Goal: Check status: Check status

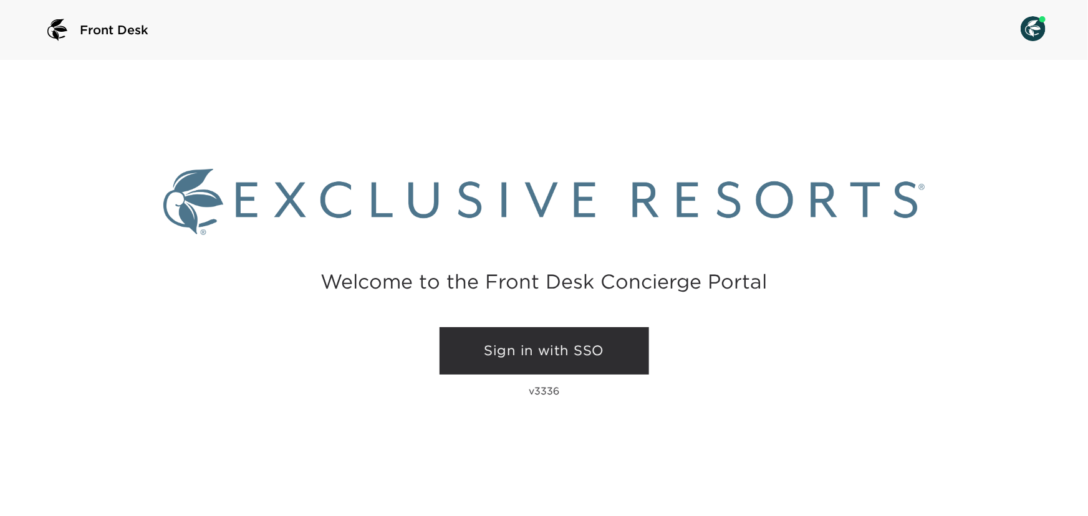
click at [566, 357] on link "Sign in with SSO" at bounding box center [545, 350] width 210 height 47
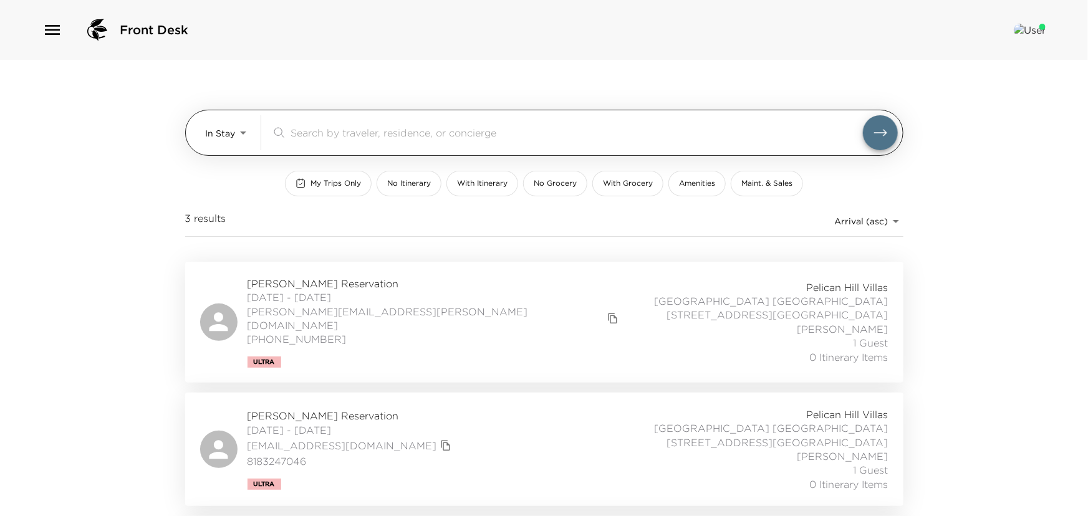
click at [240, 132] on body "Front Desk In Stay In-Stay ​ My Trips Only No Itinerary With Itinerary No Groce…" at bounding box center [544, 258] width 1088 height 516
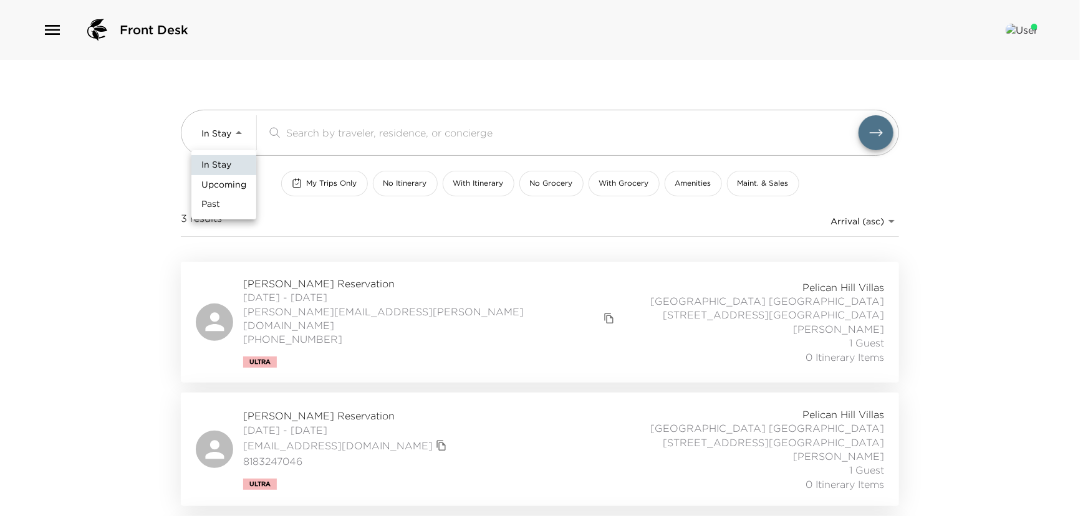
click at [204, 181] on span "Upcoming" at bounding box center [223, 185] width 45 height 12
type input "Upcoming"
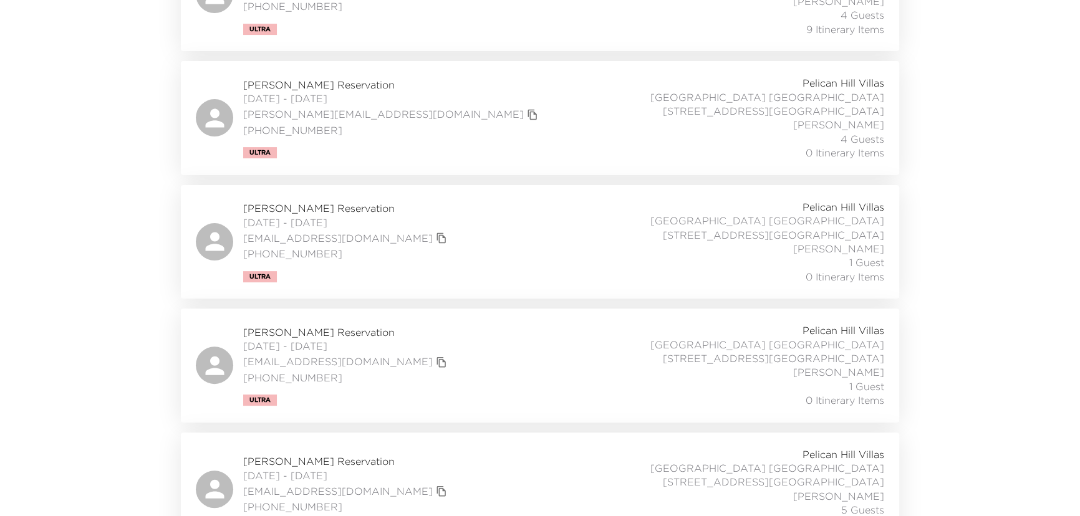
scroll to position [567, 0]
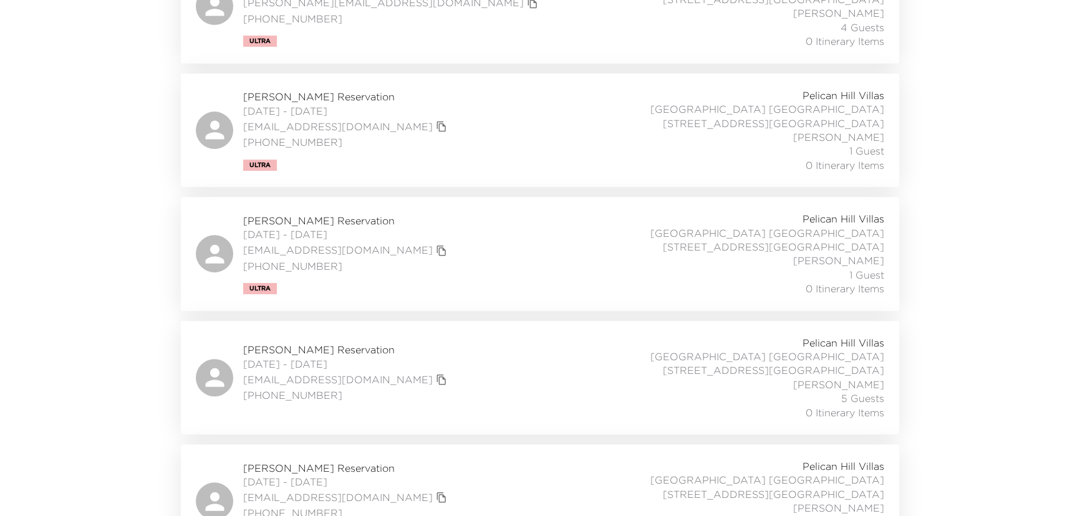
click at [281, 343] on span "[PERSON_NAME] Reservation" at bounding box center [346, 350] width 207 height 14
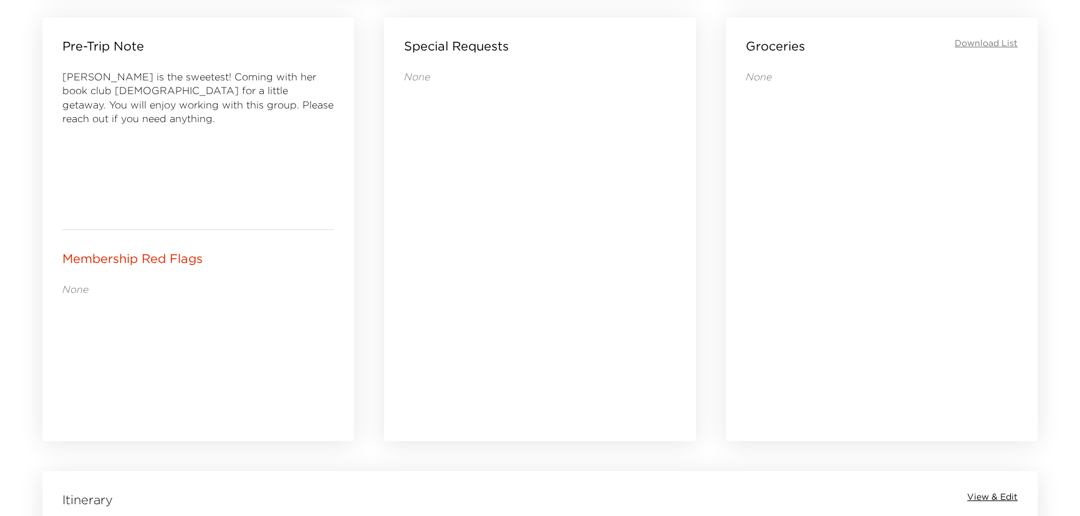
scroll to position [567, 0]
